Goal: Task Accomplishment & Management: Use online tool/utility

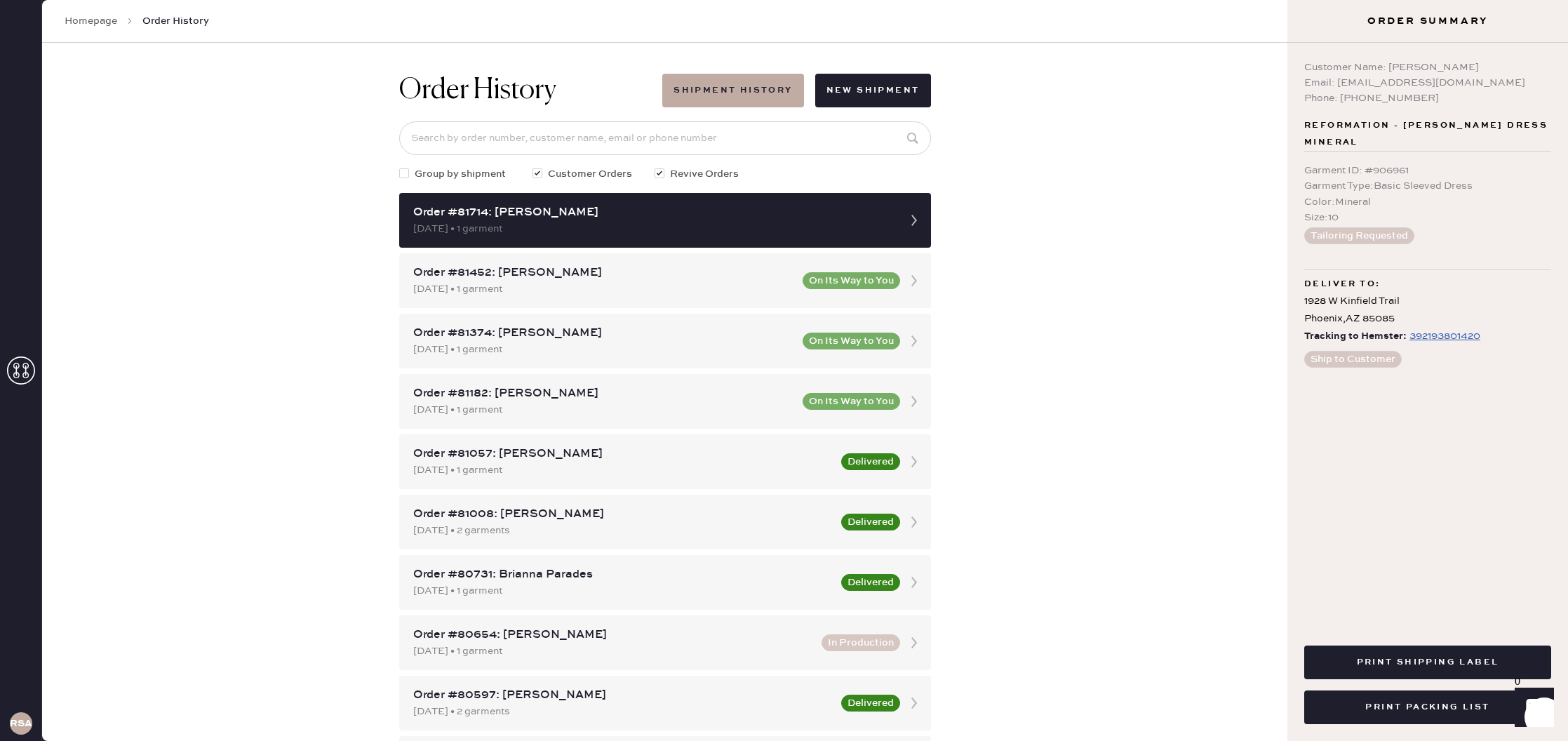
click at [99, 20] on link "Homepage" at bounding box center [91, 21] width 52 height 14
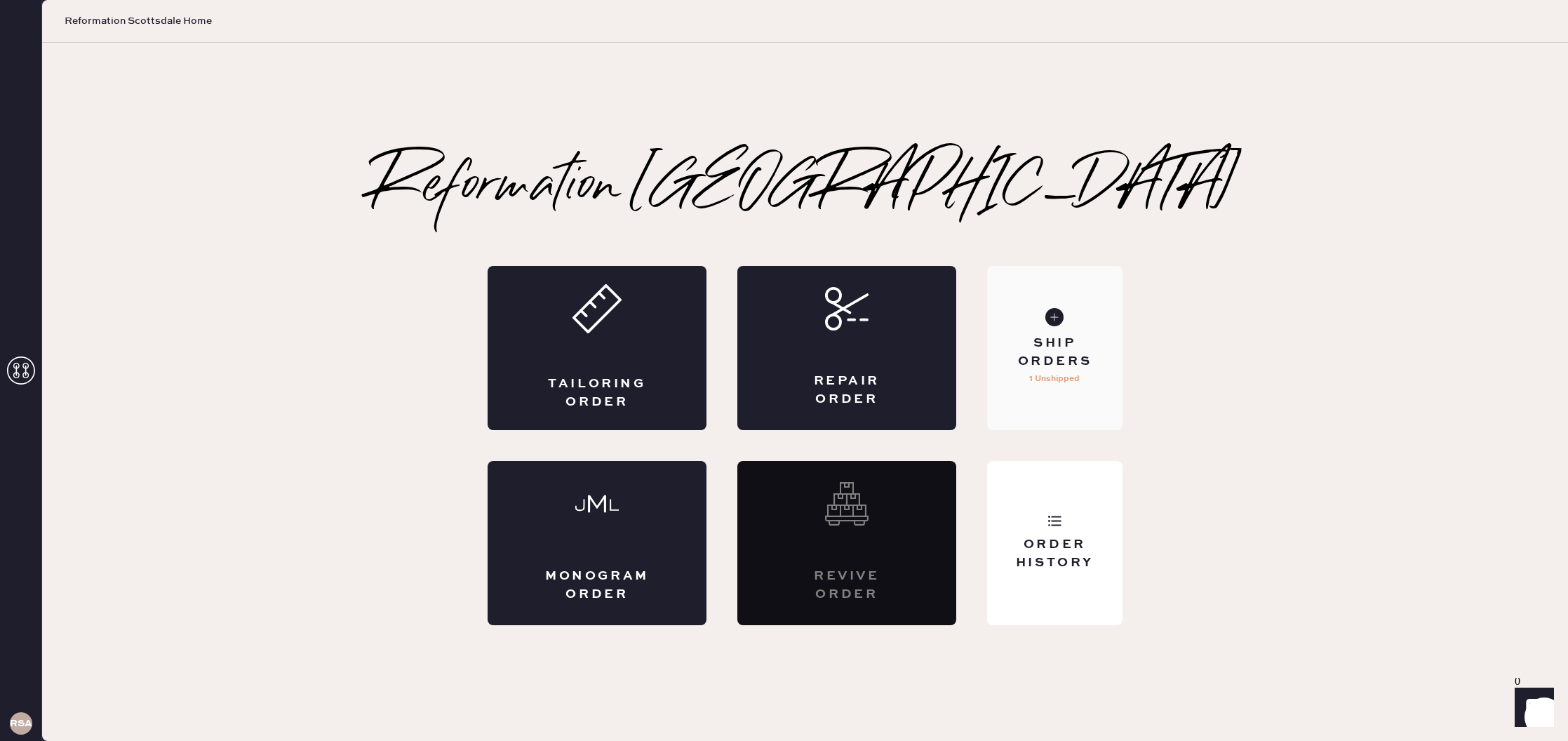
click at [1051, 344] on div "Ship Orders" at bounding box center [1055, 352] width 113 height 35
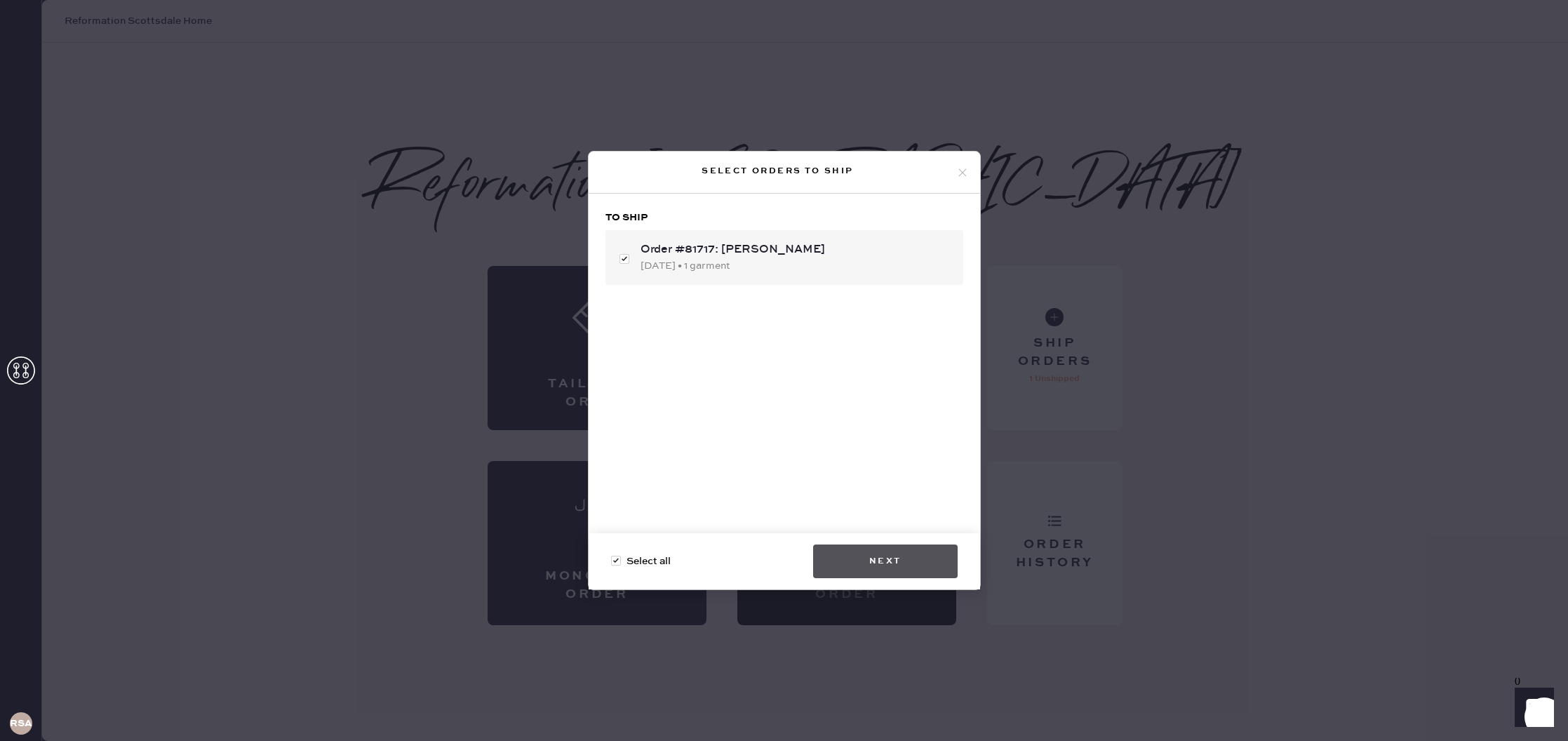
click at [840, 561] on button "Next" at bounding box center [885, 561] width 144 height 33
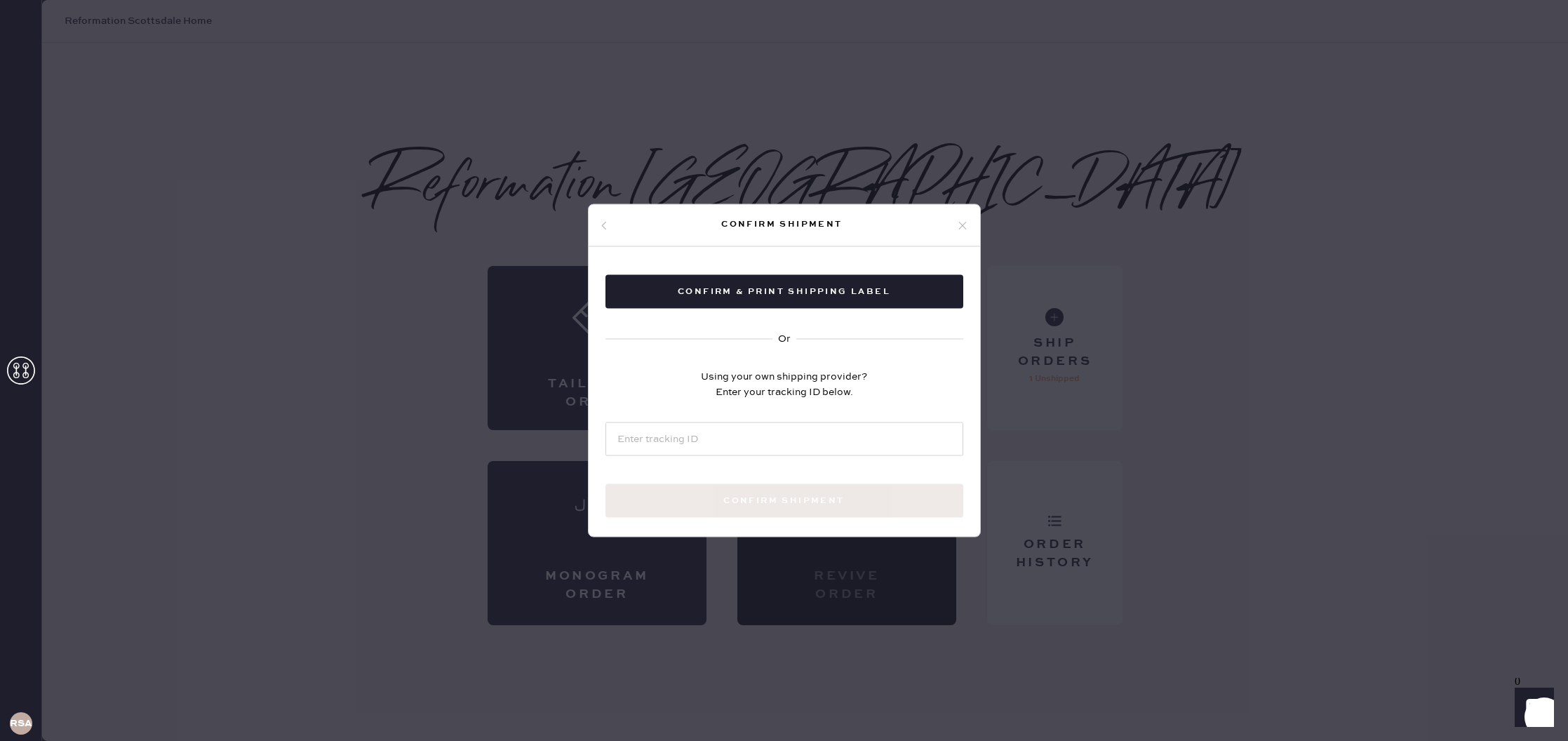
click at [826, 313] on div "Confirm & Print shipping label Or Using your own shipping provider? Enter your …" at bounding box center [784, 413] width 391 height 332
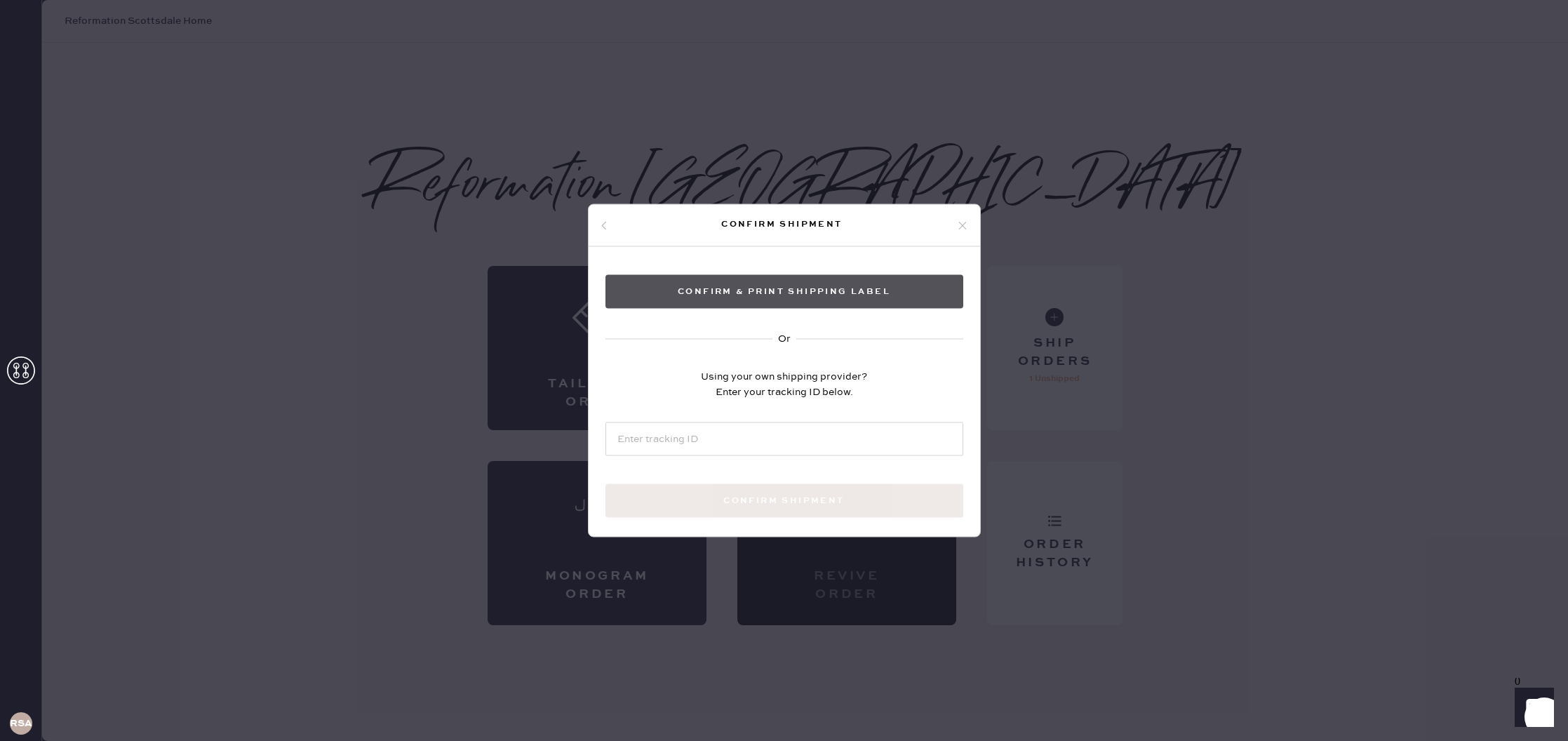
click at [829, 294] on button "Confirm & Print shipping label" at bounding box center [784, 291] width 358 height 33
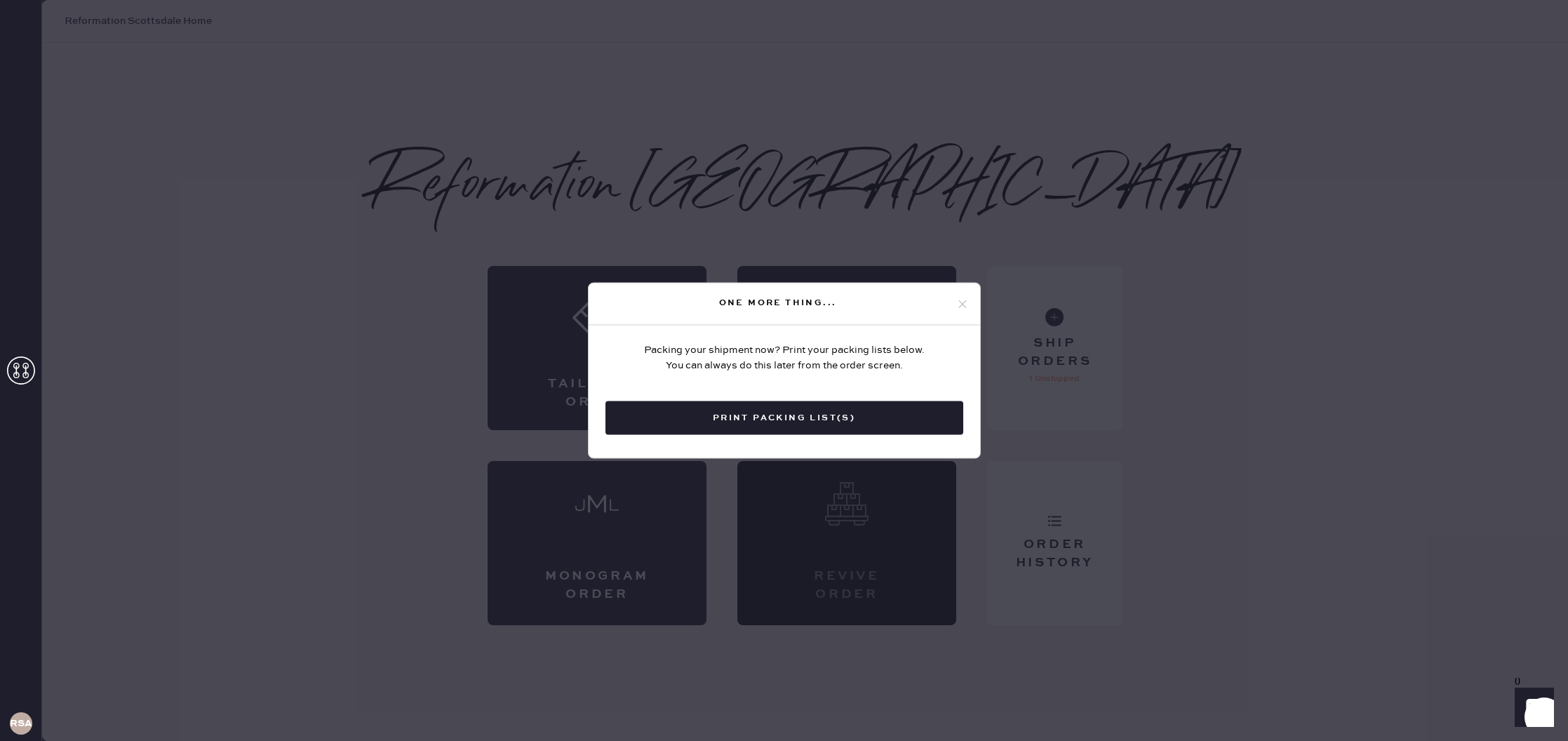
click at [792, 417] on button "Print Packing List(s)" at bounding box center [784, 417] width 358 height 33
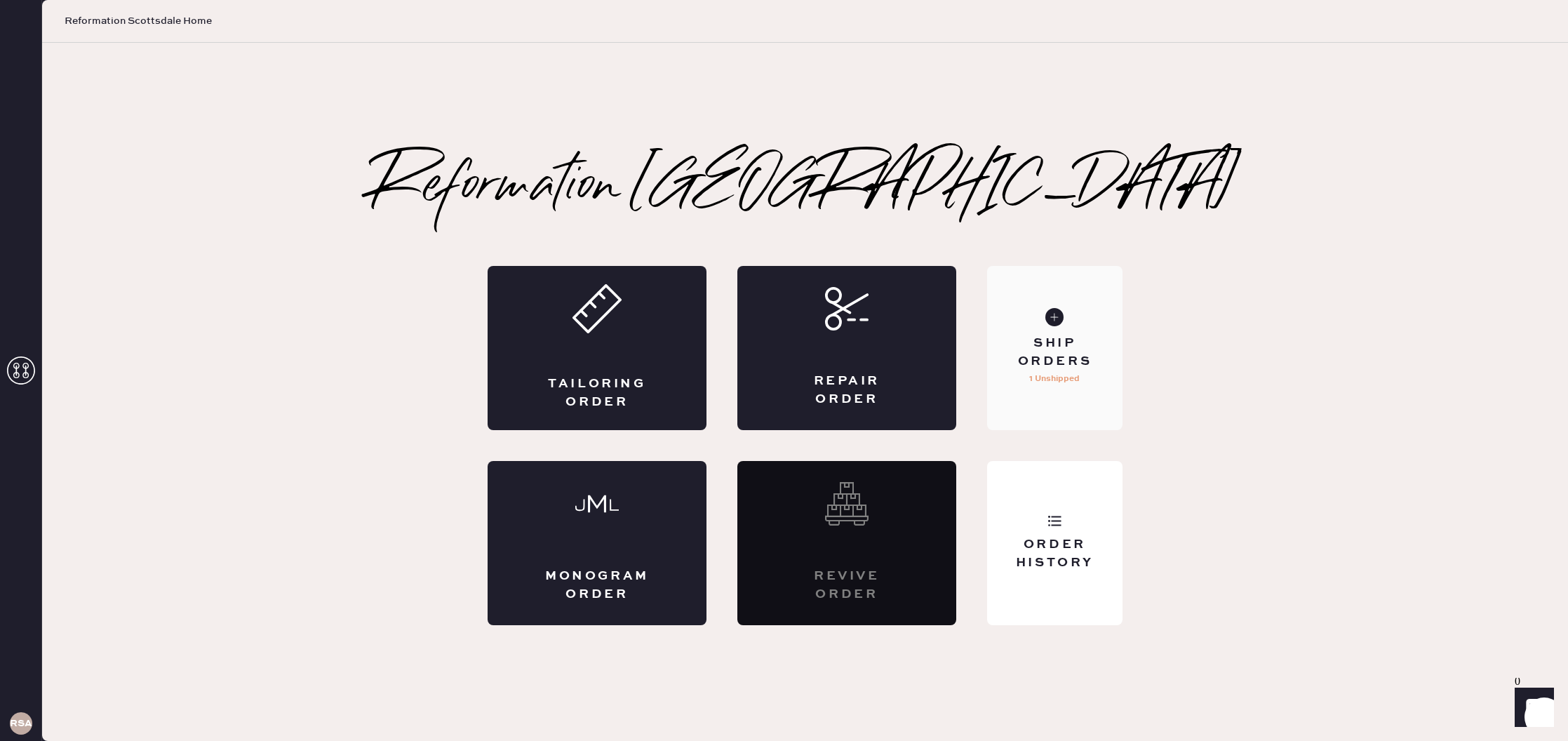
click at [1083, 378] on div "Ship Orders 1 Unshipped" at bounding box center [1055, 349] width 136 height 164
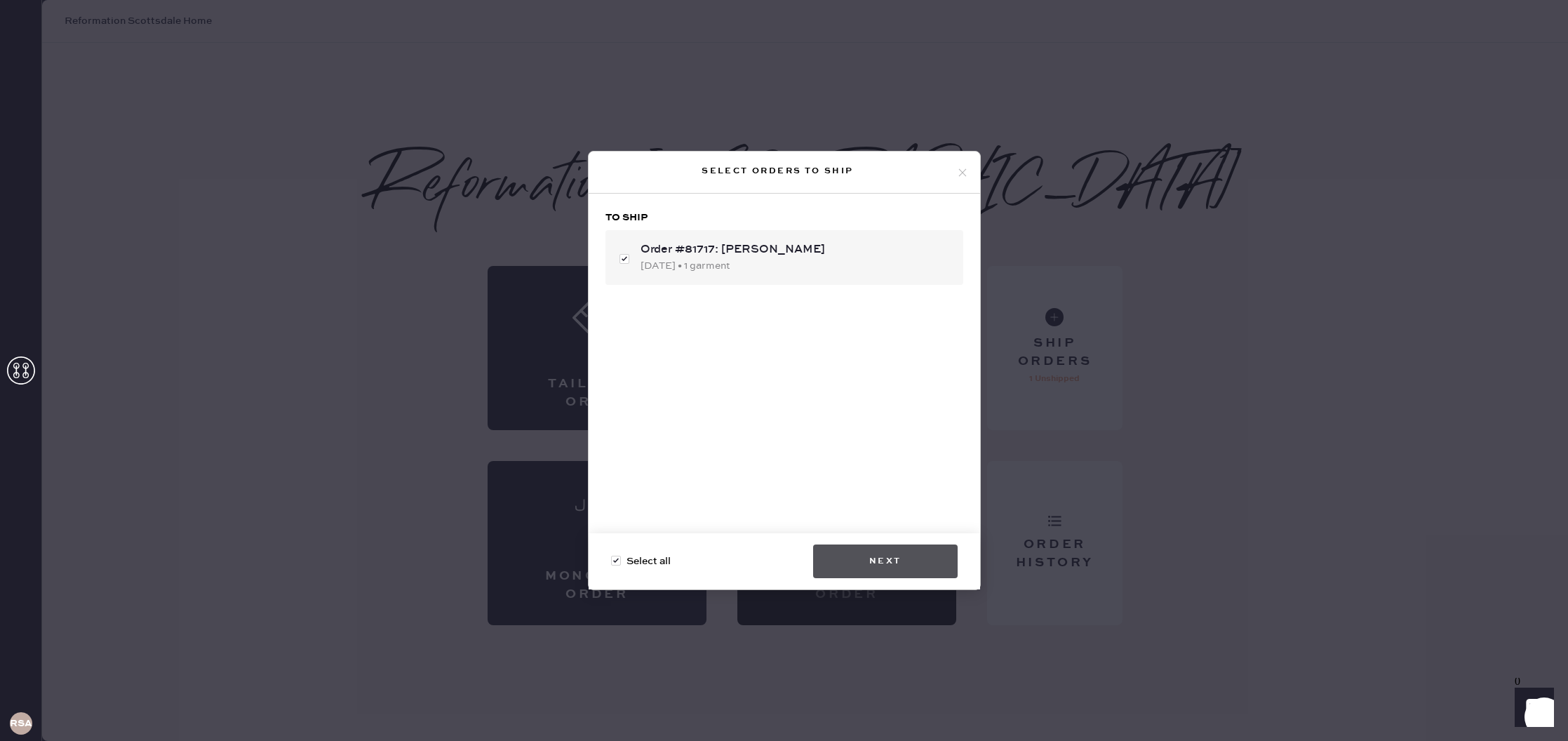
click at [888, 567] on button "Next" at bounding box center [885, 561] width 144 height 33
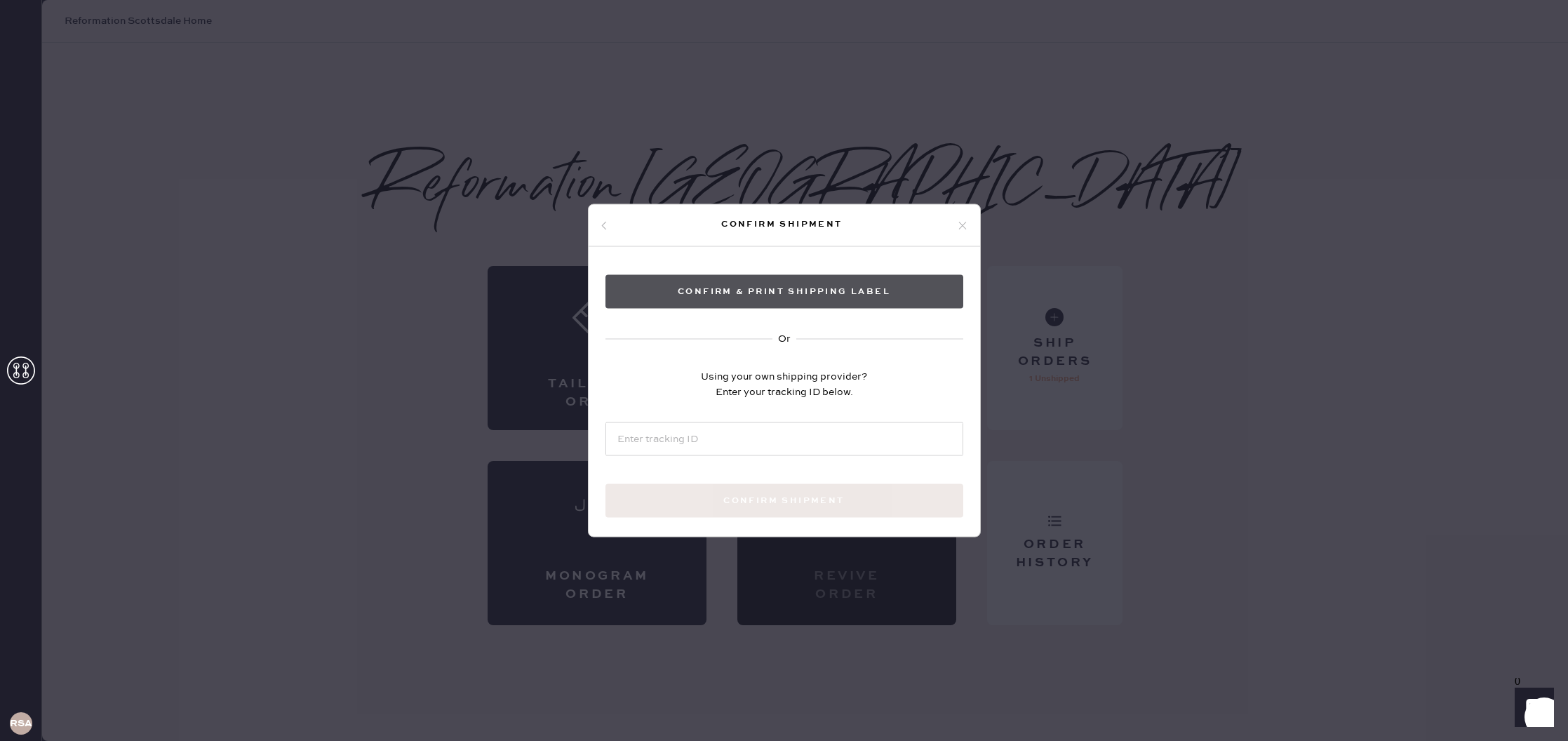
click at [786, 294] on button "Confirm & Print shipping label" at bounding box center [784, 291] width 358 height 33
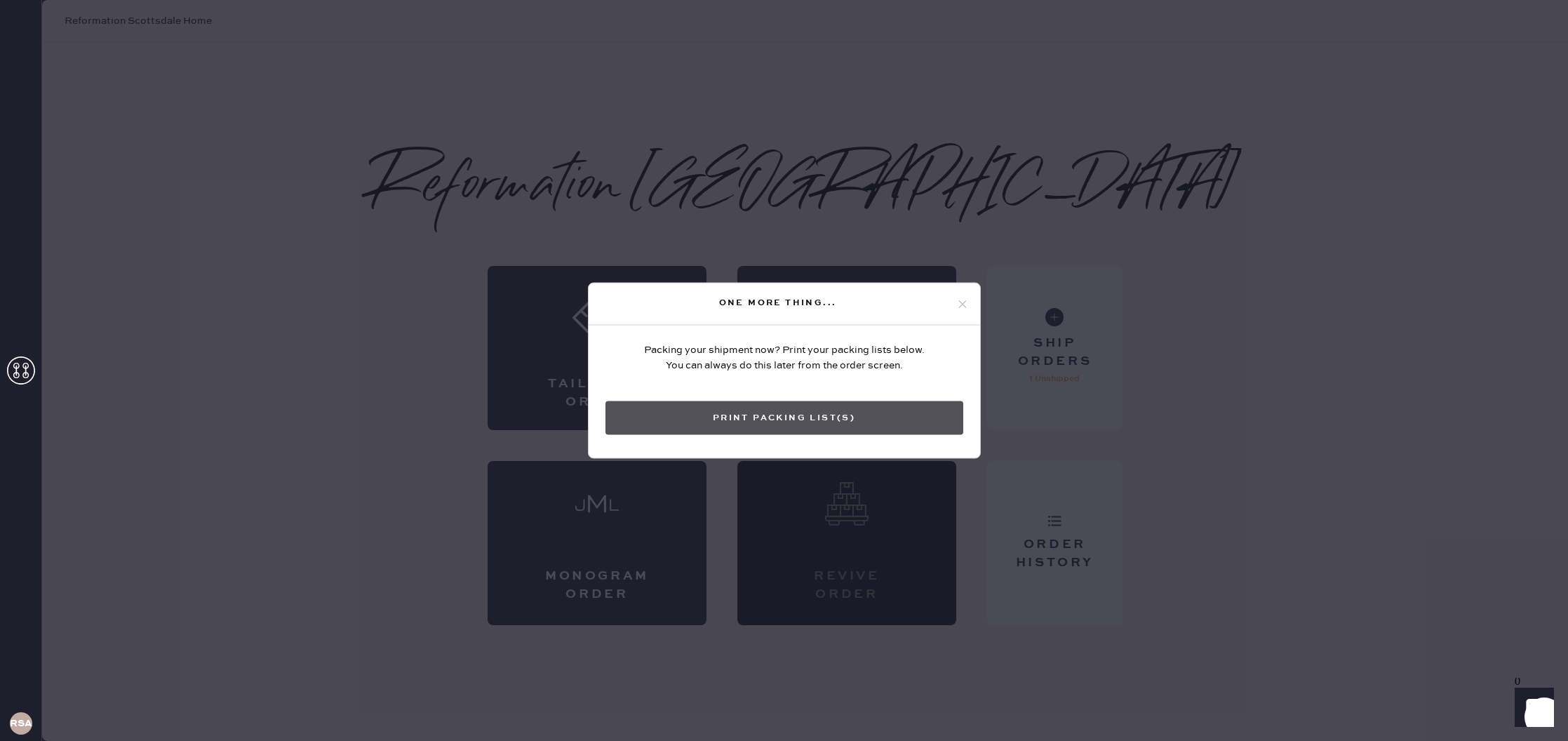
click at [902, 427] on button "Print Packing List(s)" at bounding box center [784, 417] width 358 height 33
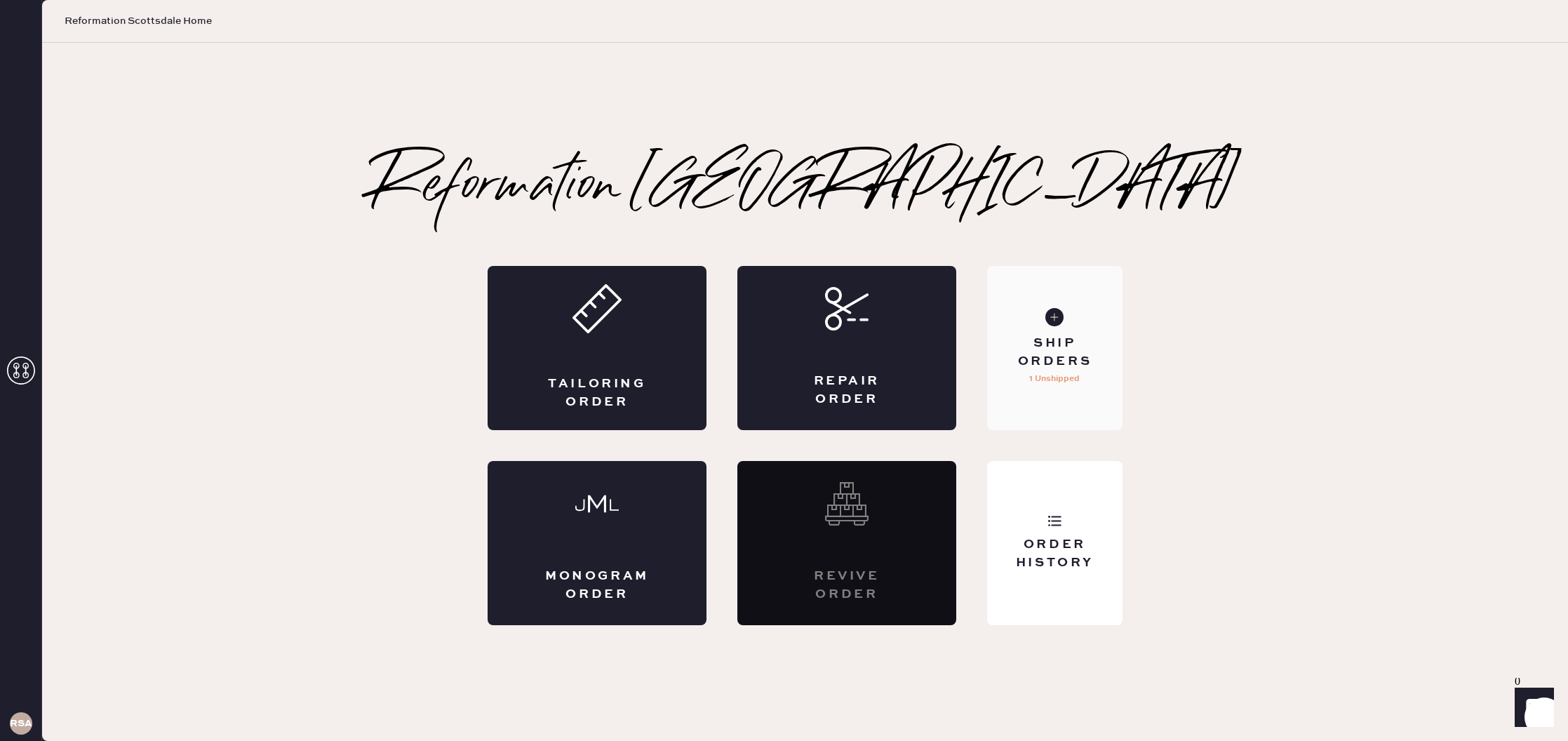
click at [1022, 341] on div "Ship Orders" at bounding box center [1055, 352] width 113 height 35
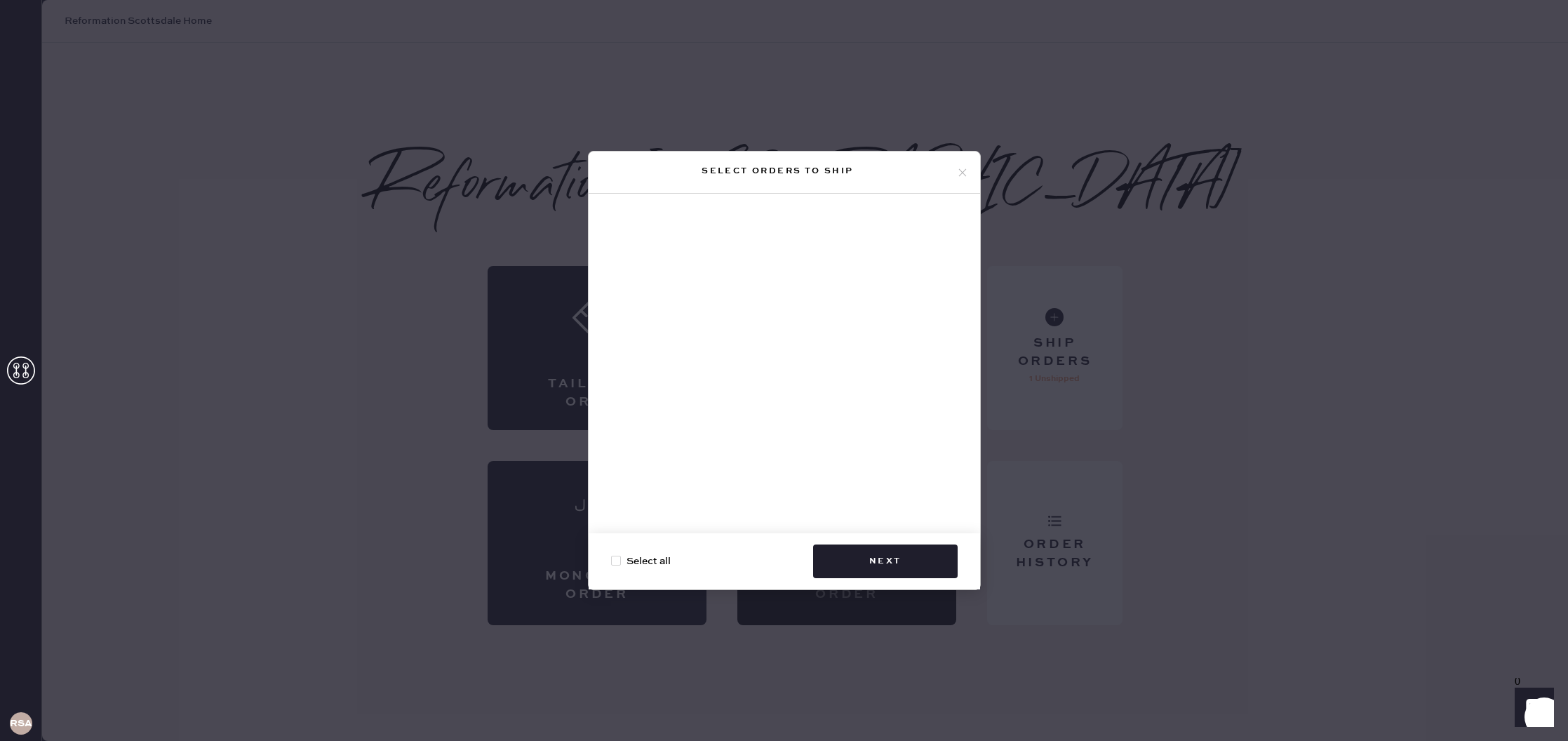
drag, startPoint x: 956, startPoint y: 170, endPoint x: 1001, endPoint y: 230, distance: 75.0
click at [958, 172] on icon at bounding box center [962, 172] width 12 height 12
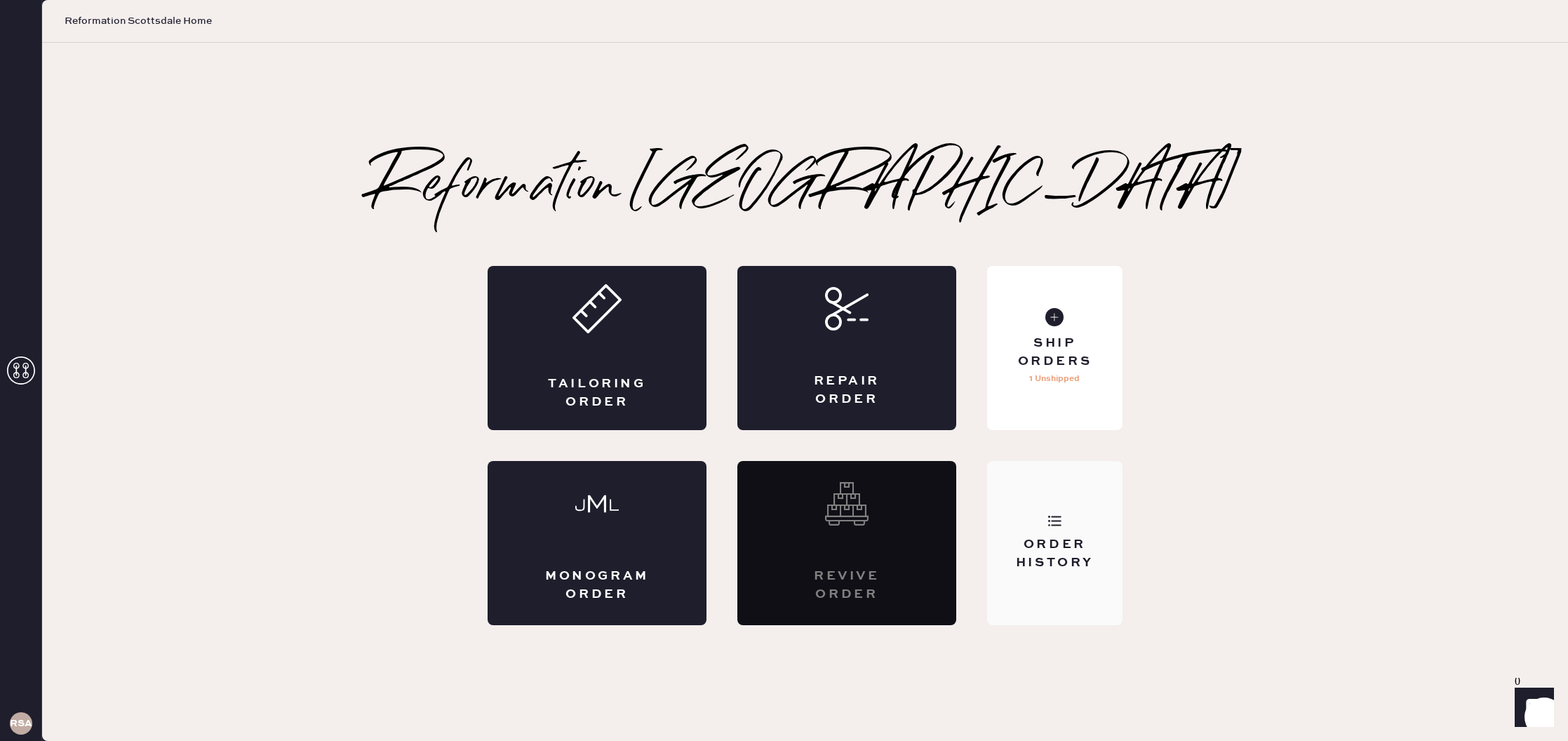
drag, startPoint x: 1078, startPoint y: 543, endPoint x: 1092, endPoint y: 545, distance: 14.1
click at [1078, 543] on div "Order History" at bounding box center [1055, 554] width 113 height 35
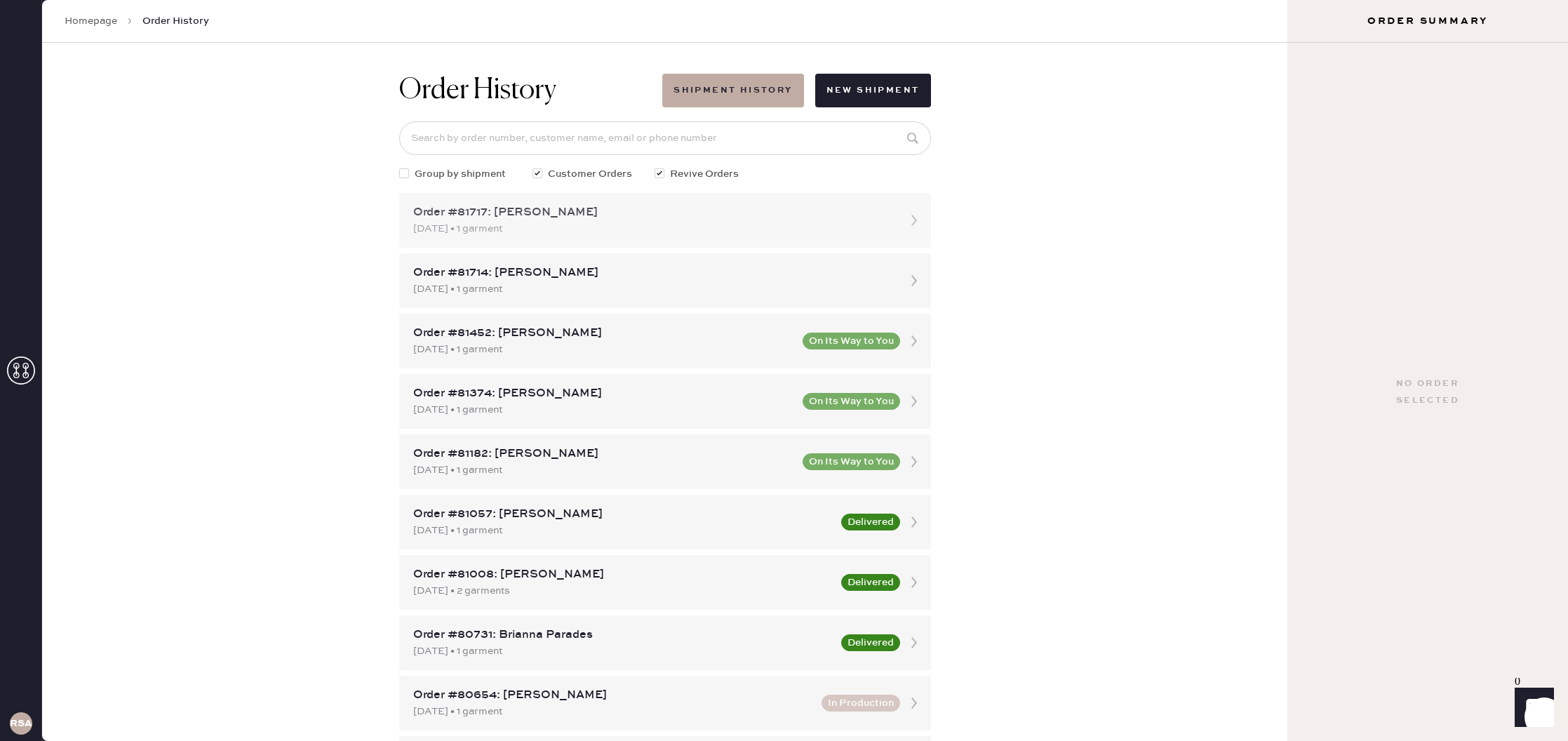
click at [774, 243] on div "Order #81717: [PERSON_NAME] [DATE] • 1 garment" at bounding box center [664, 220] width 532 height 54
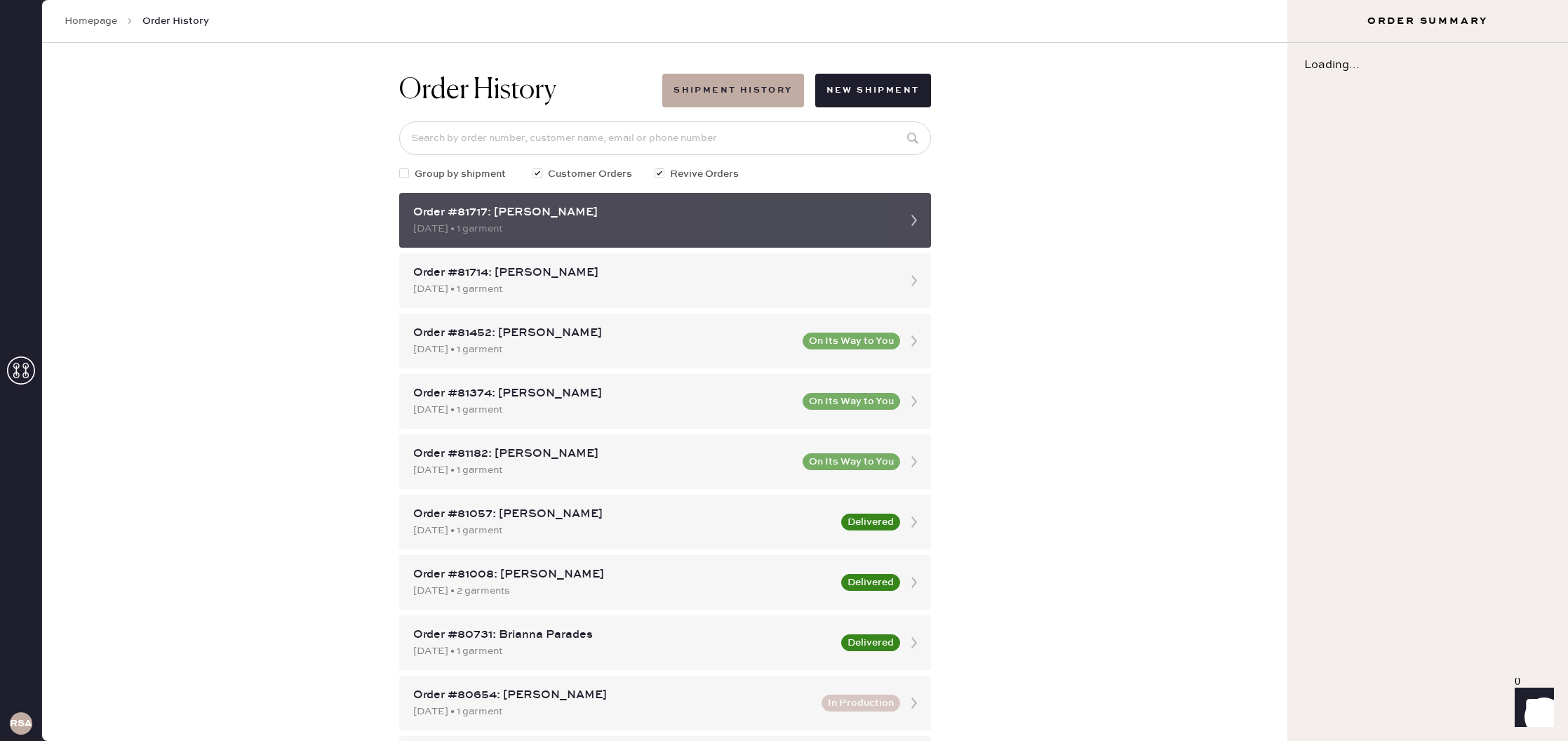
click at [909, 226] on icon at bounding box center [913, 220] width 28 height 28
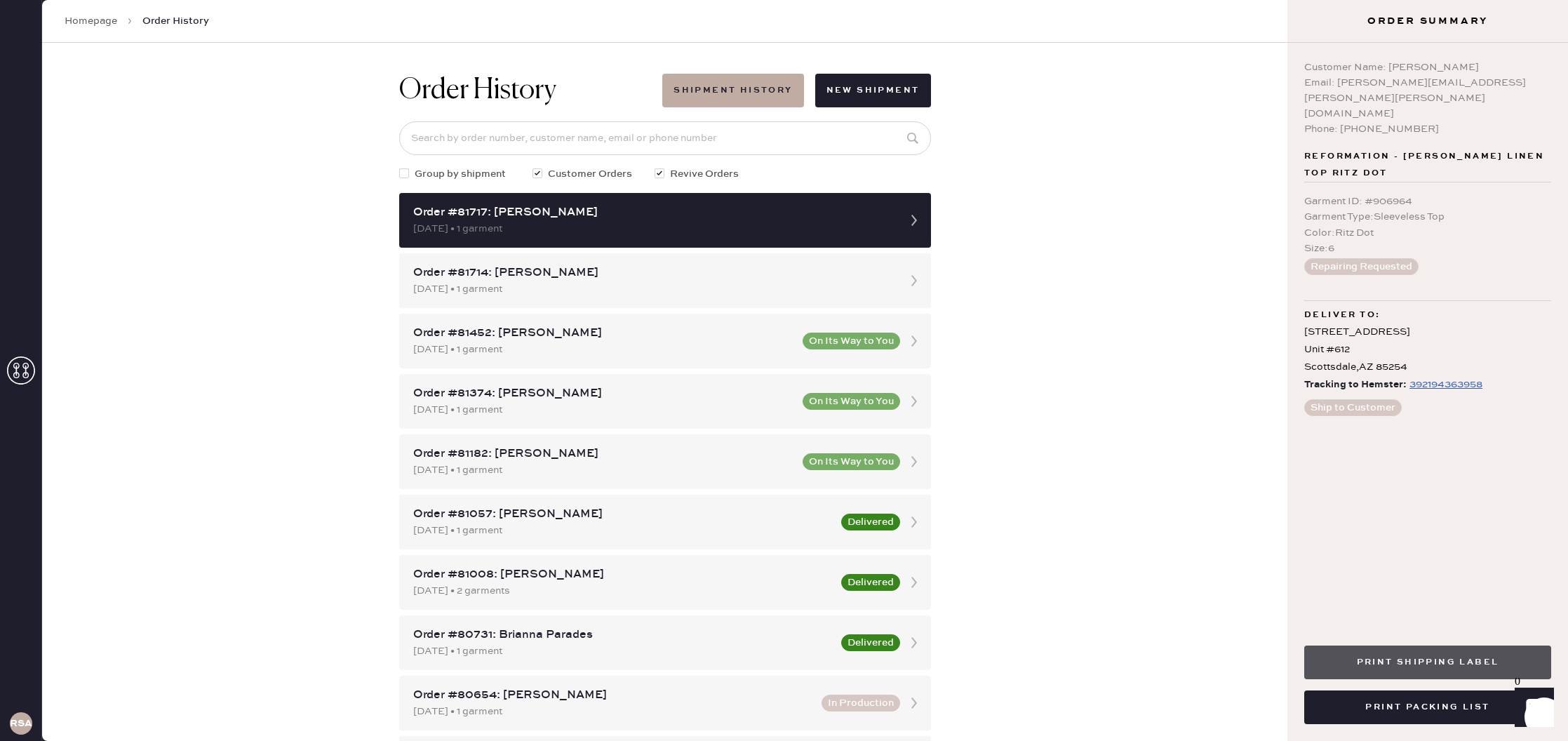
click at [1436, 651] on button "Print Shipping Label" at bounding box center [1427, 662] width 247 height 33
